Goal: Entertainment & Leisure: Consume media (video, audio)

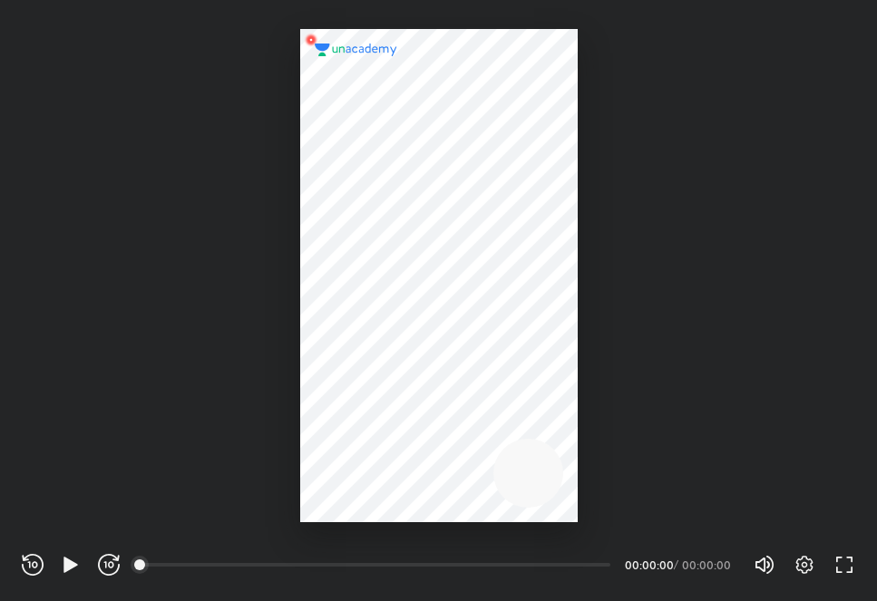
scroll to position [601, 877]
click at [63, 573] on icon "button" at bounding box center [71, 565] width 22 height 22
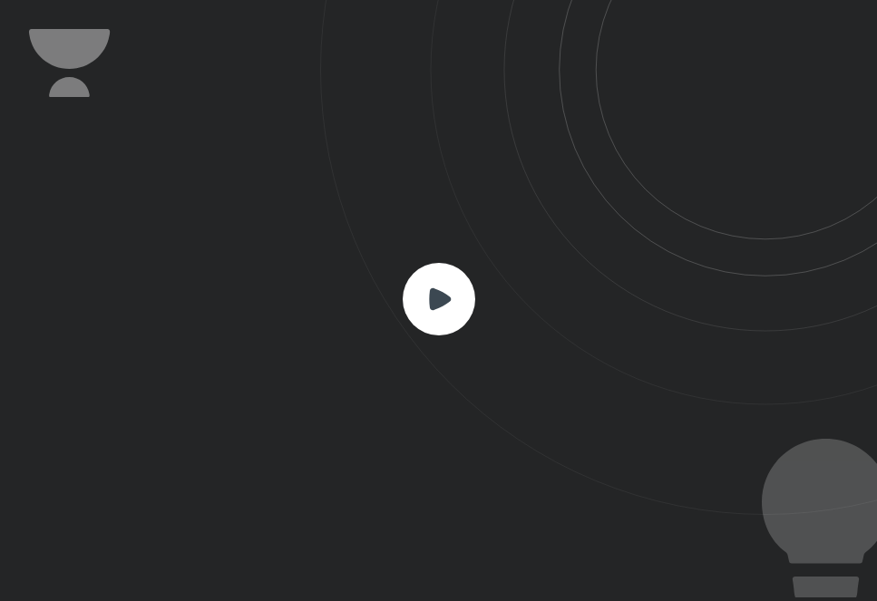
click at [438, 281] on rect at bounding box center [438, 299] width 73 height 73
click at [430, 276] on rect at bounding box center [438, 299] width 73 height 73
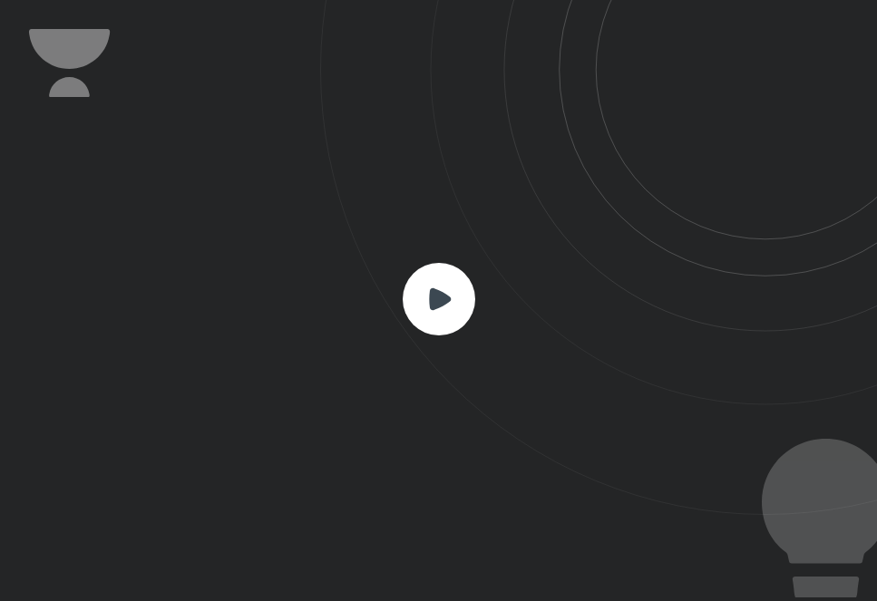
click at [428, 276] on rect at bounding box center [438, 299] width 73 height 73
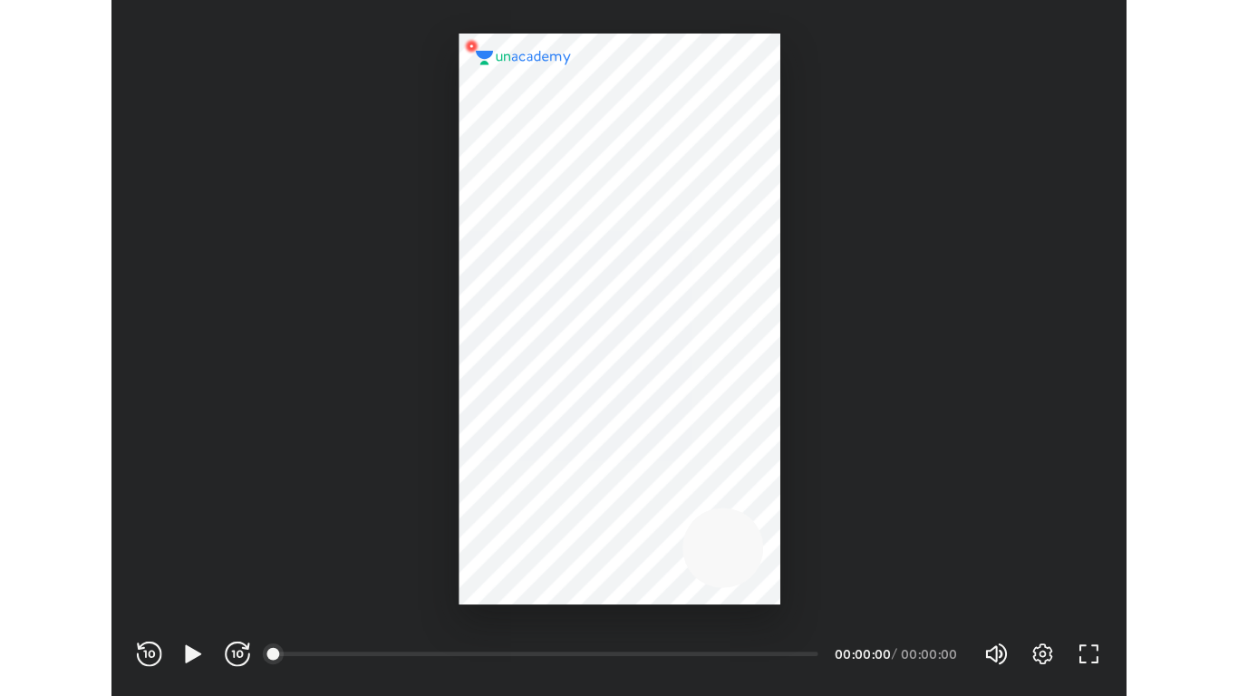
scroll to position [601, 877]
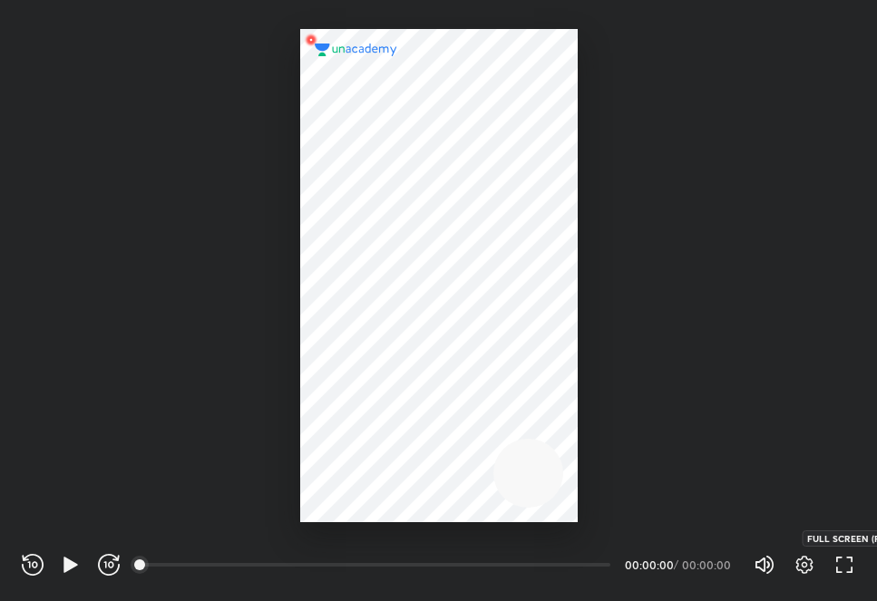
click at [848, 558] on icon "button" at bounding box center [844, 565] width 22 height 22
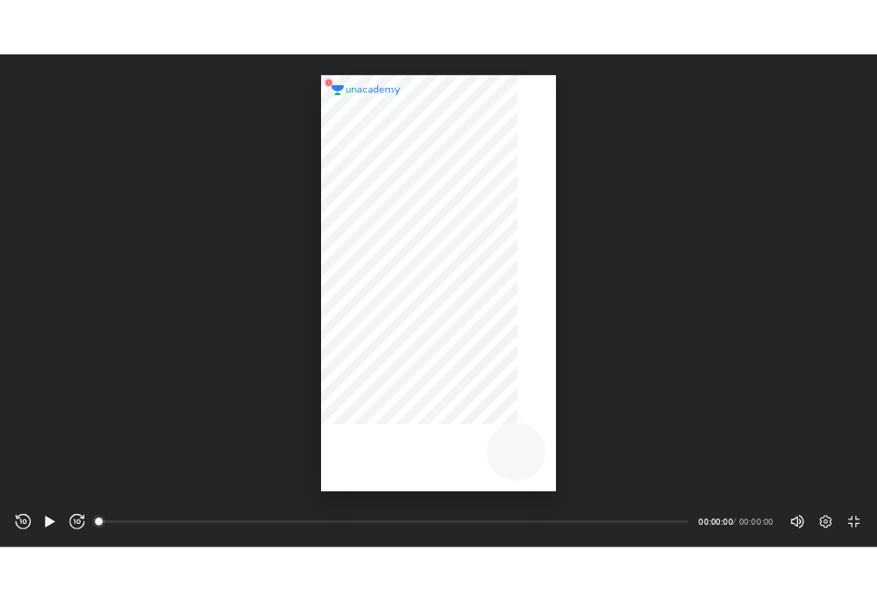
scroll to position [696, 1238]
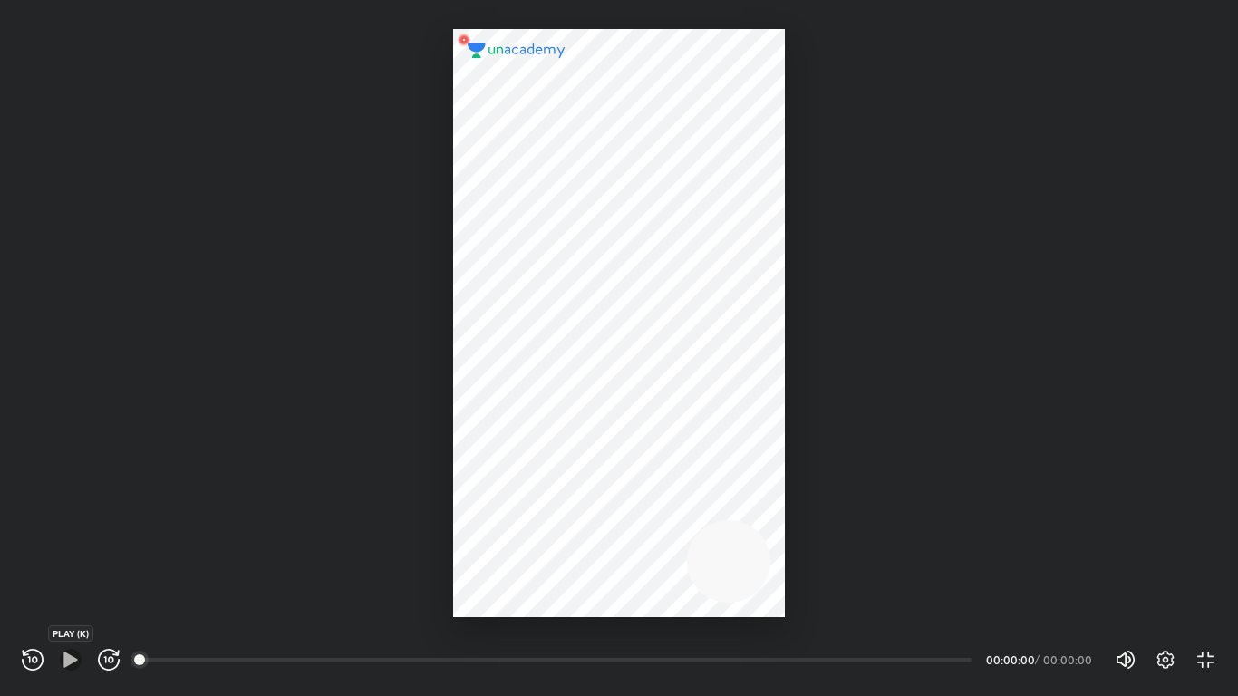
click at [73, 600] on icon "button" at bounding box center [70, 659] width 14 height 15
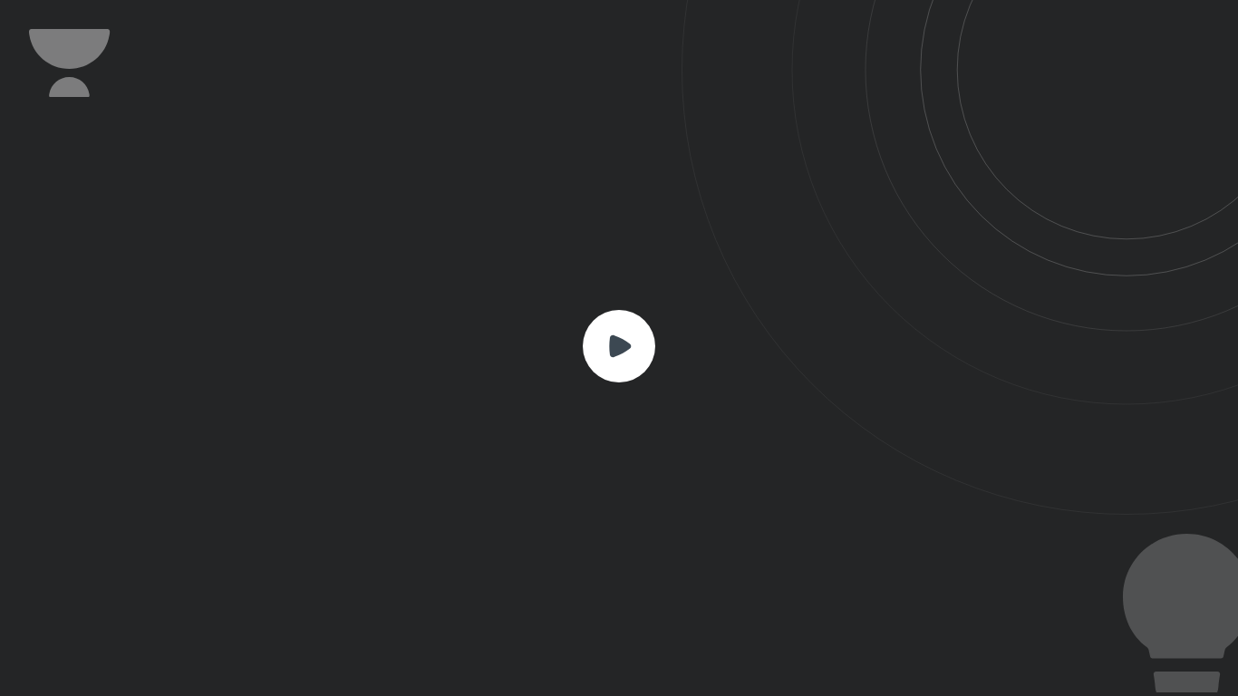
click at [612, 353] on icon at bounding box center [620, 346] width 22 height 22
click at [613, 353] on icon at bounding box center [620, 346] width 22 height 22
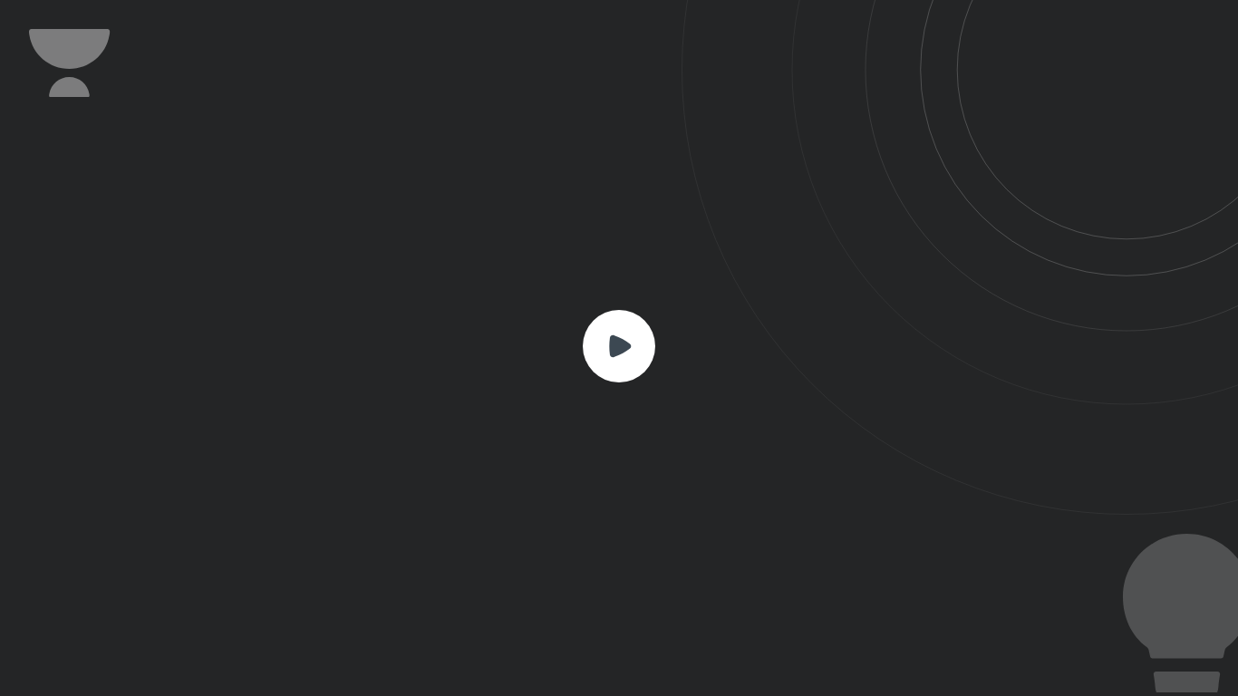
click at [613, 353] on icon at bounding box center [620, 346] width 22 height 22
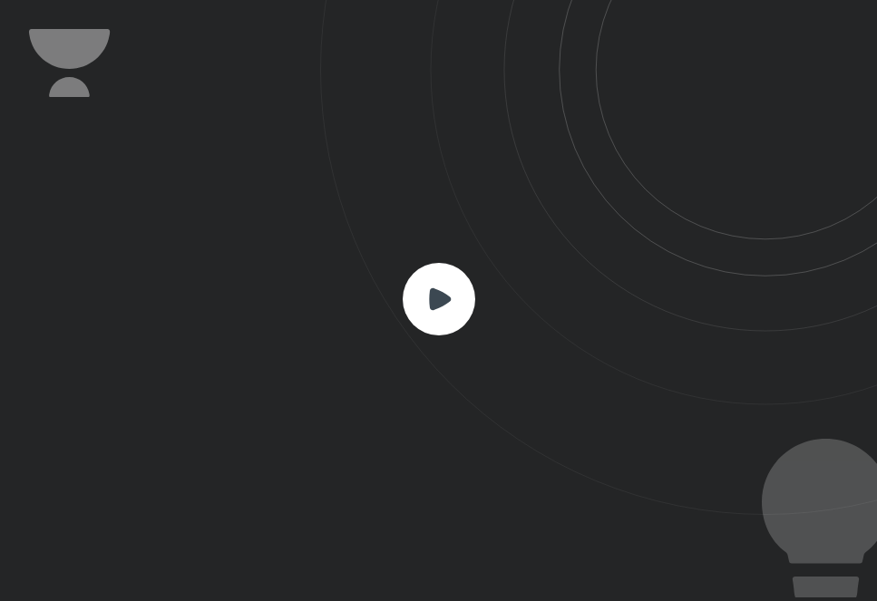
scroll to position [601, 877]
click at [440, 294] on icon at bounding box center [440, 298] width 22 height 22
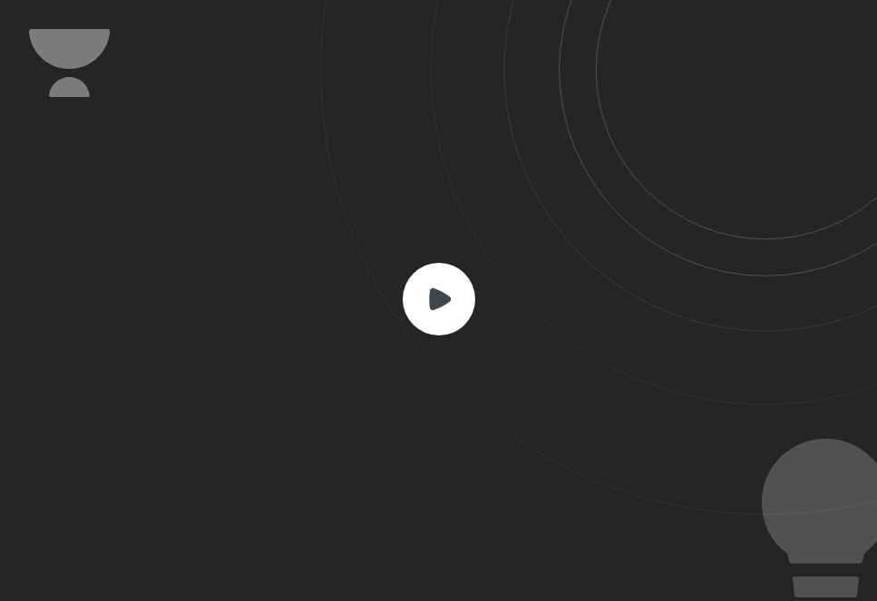
click at [440, 294] on icon at bounding box center [440, 298] width 22 height 22
click at [454, 299] on rect at bounding box center [438, 299] width 73 height 73
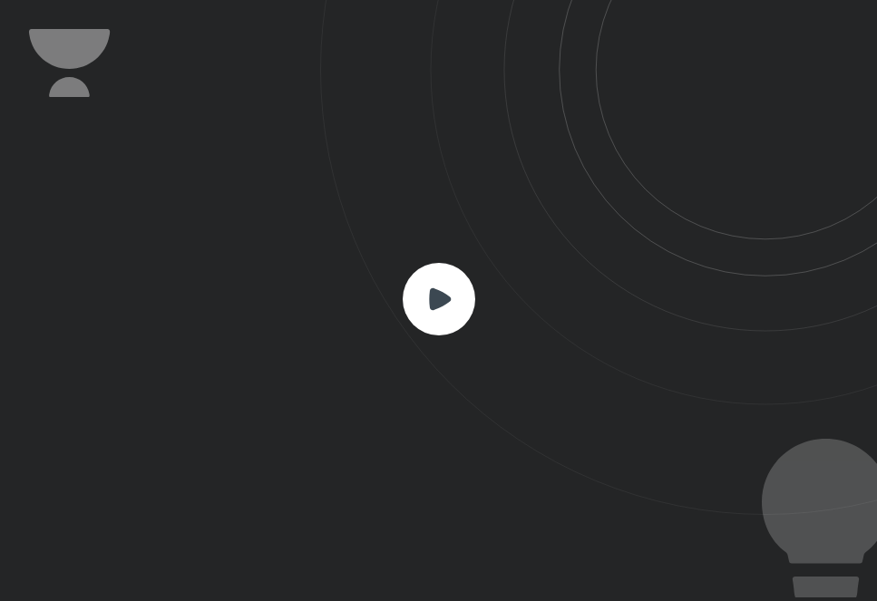
click at [454, 299] on rect at bounding box center [438, 299] width 73 height 73
click at [436, 299] on icon at bounding box center [440, 298] width 22 height 22
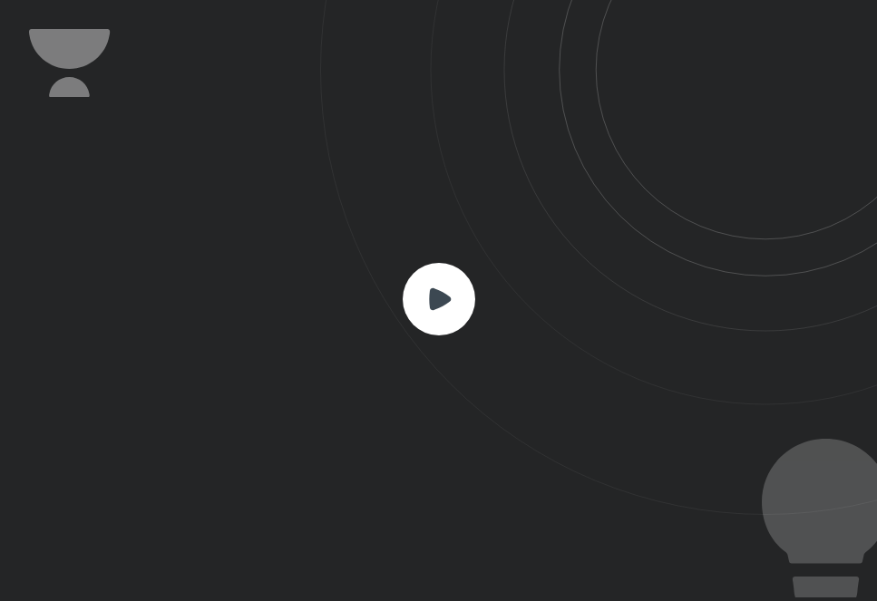
click at [436, 299] on icon at bounding box center [440, 298] width 22 height 22
click at [455, 300] on rect at bounding box center [438, 299] width 73 height 73
click at [422, 287] on rect at bounding box center [438, 299] width 73 height 73
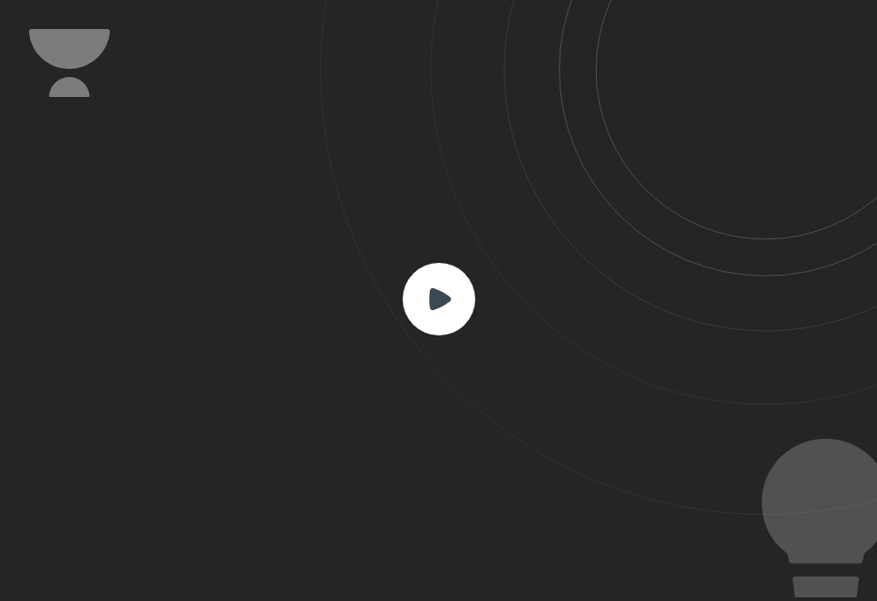
click at [432, 318] on rect at bounding box center [438, 299] width 73 height 73
click at [459, 288] on rect at bounding box center [438, 299] width 73 height 73
